Goal: Task Accomplishment & Management: Manage account settings

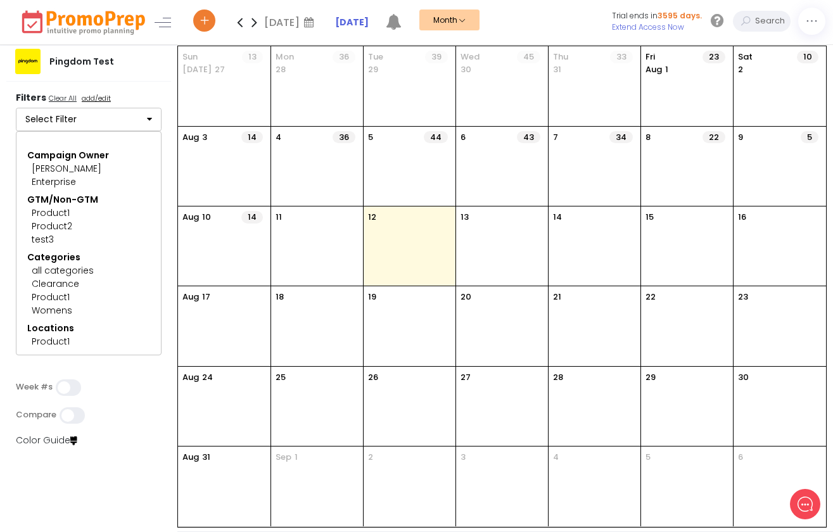
click at [106, 101] on u "add/edit" at bounding box center [96, 98] width 29 height 10
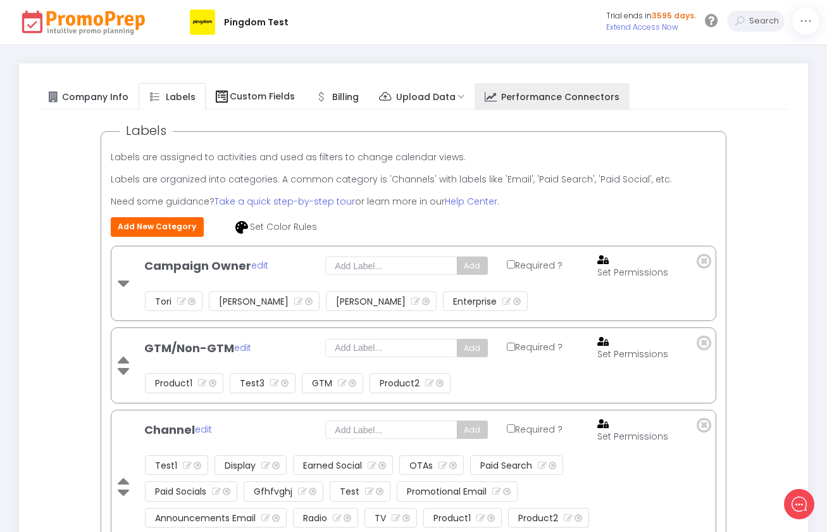
click at [565, 96] on span "Performance Connectors" at bounding box center [560, 96] width 118 height 13
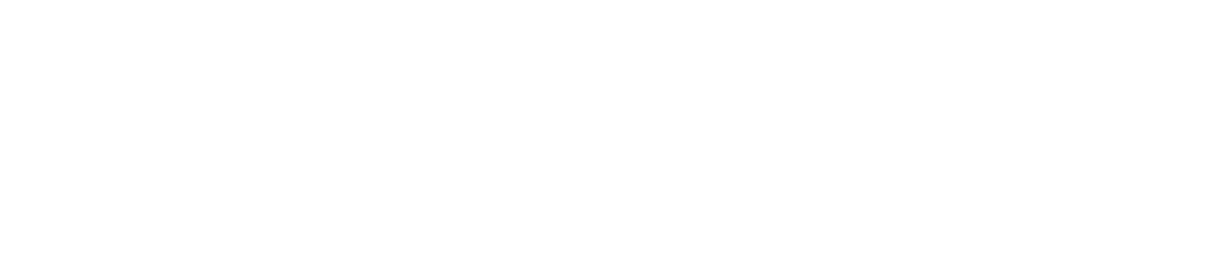
select select "187: [GEOGRAPHIC_DATA]"
select select "38: [GEOGRAPHIC_DATA]/[GEOGRAPHIC_DATA]"
select select "1: 0"
select select "1: mmddyy"
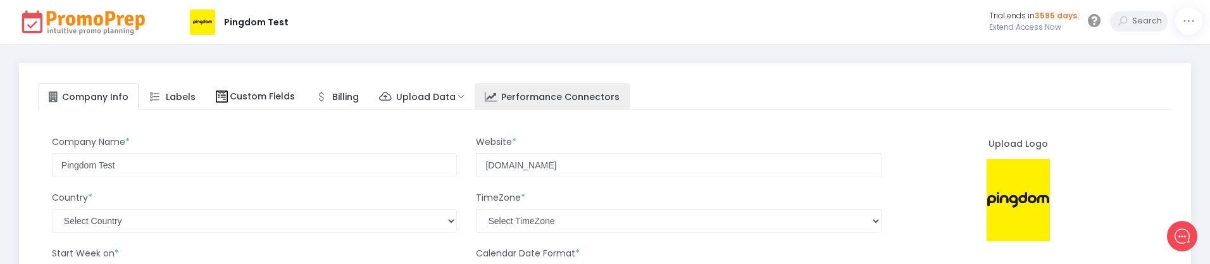
click at [536, 96] on span "Performance Connectors" at bounding box center [560, 96] width 118 height 13
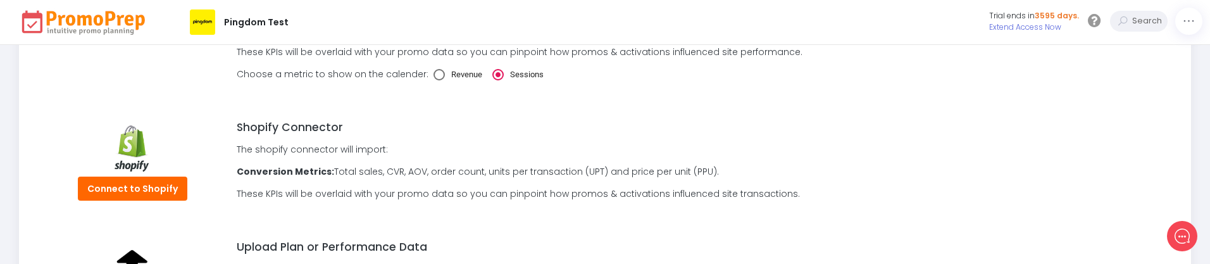
scroll to position [320, 0]
